Goal: Navigation & Orientation: Find specific page/section

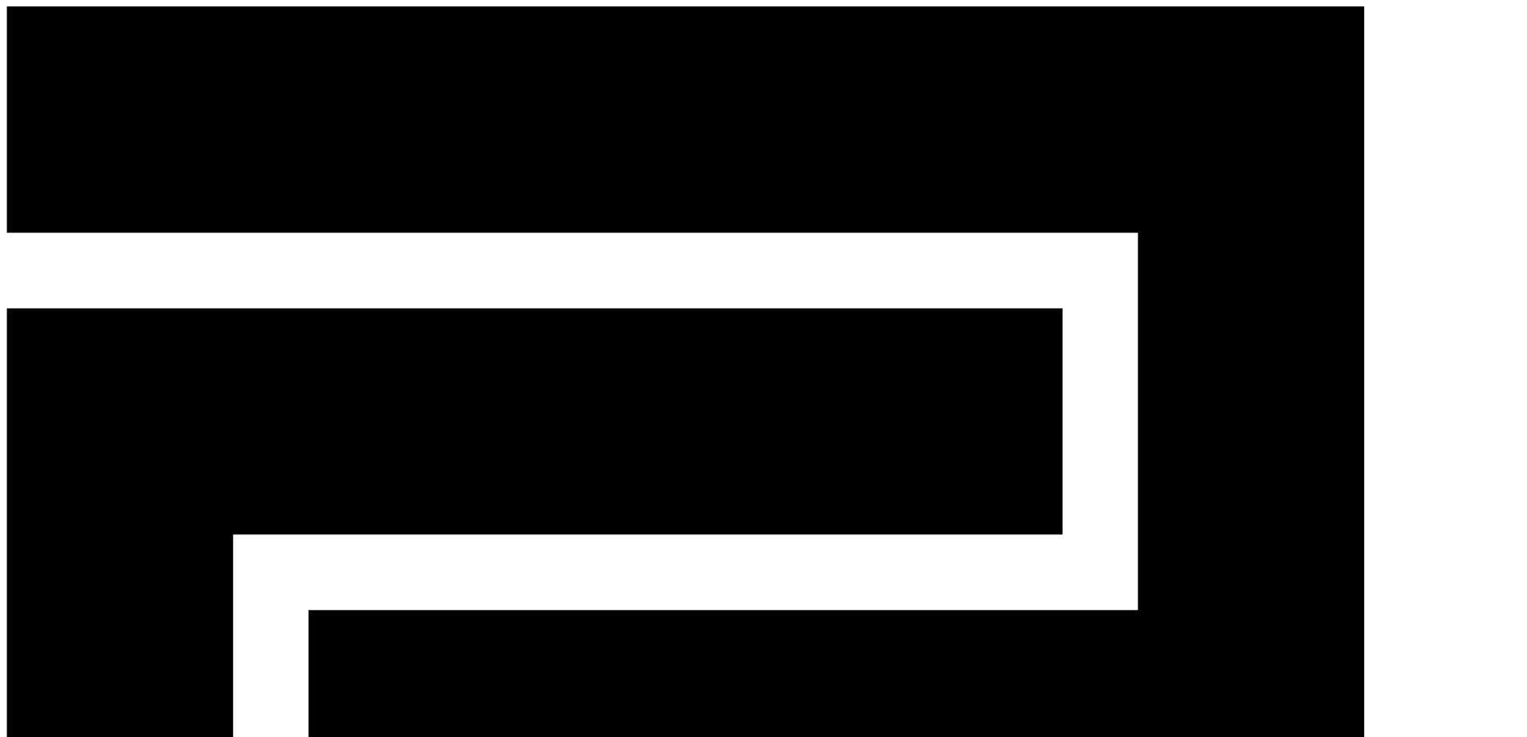
select select "**********"
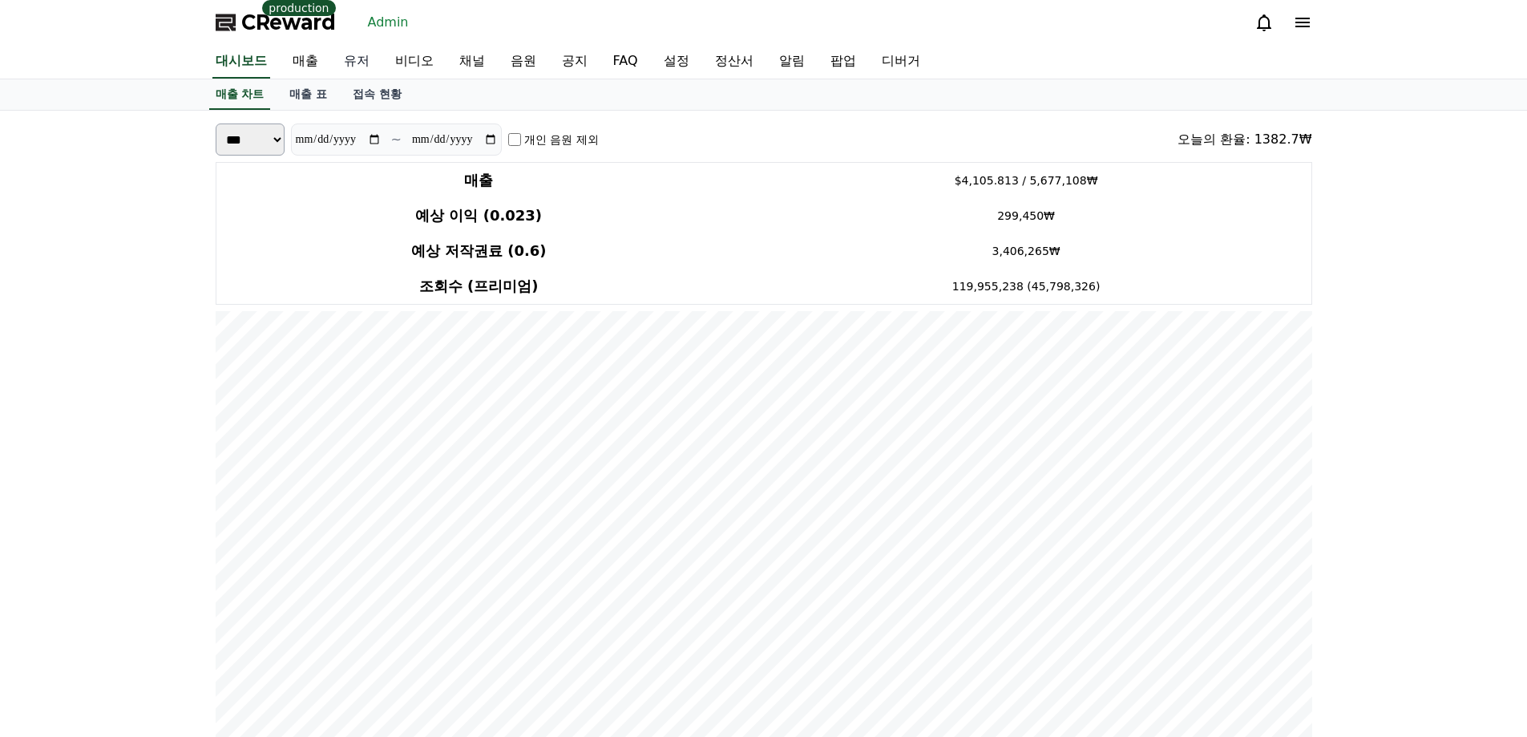
click at [350, 58] on link "유저" at bounding box center [356, 62] width 51 height 34
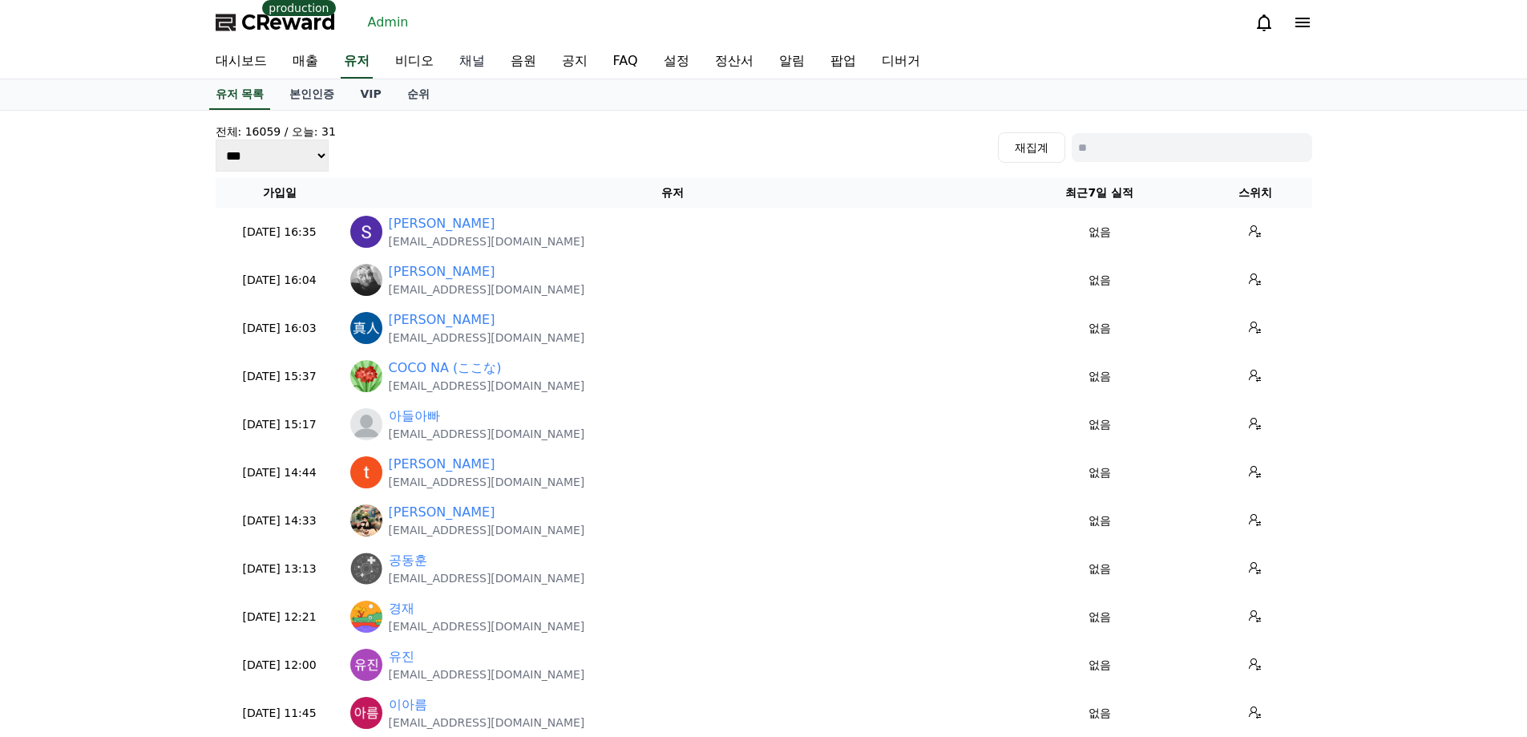
click at [465, 65] on link "채널" at bounding box center [471, 62] width 51 height 34
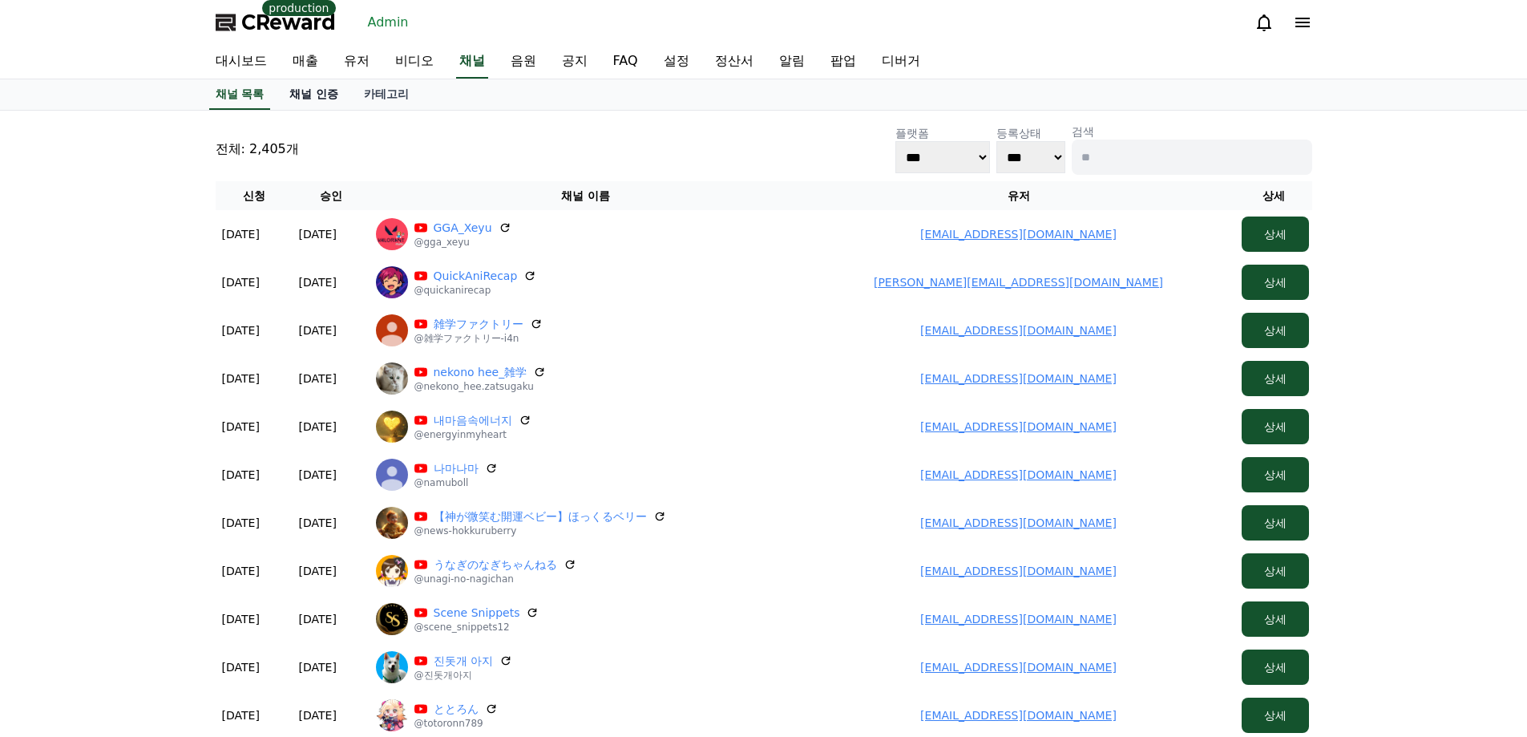
click at [308, 87] on link "채널 인증" at bounding box center [314, 94] width 75 height 30
